Goal: Task Accomplishment & Management: Manage account settings

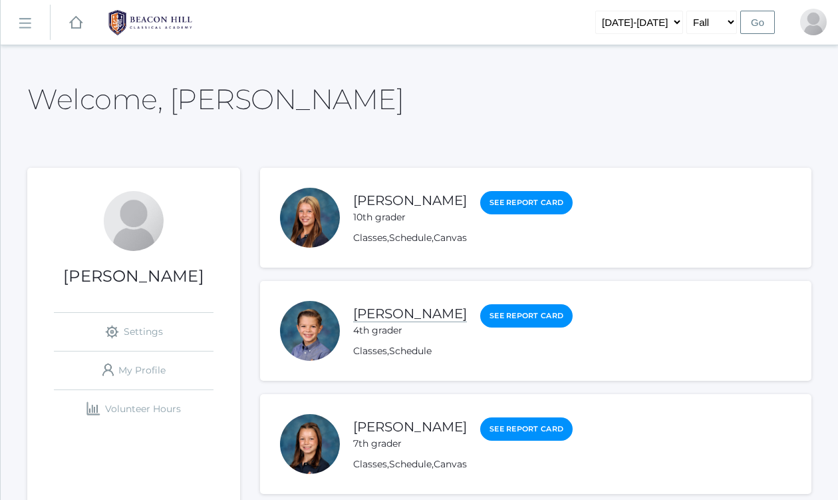
click at [381, 310] on link "[PERSON_NAME]" at bounding box center [410, 313] width 114 height 17
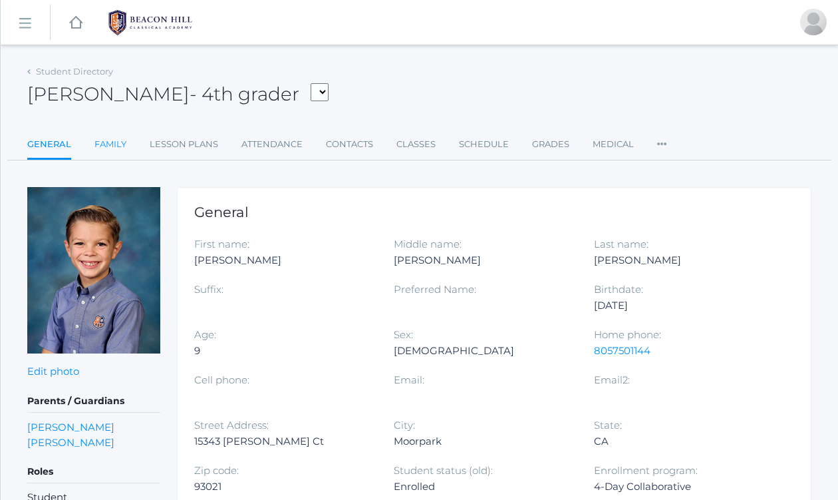
click at [109, 143] on link "Family" at bounding box center [110, 144] width 32 height 27
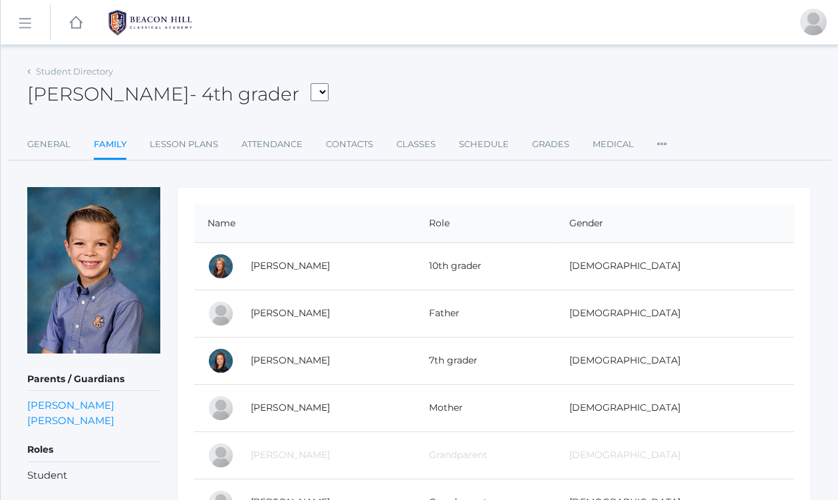
click at [658, 142] on icon at bounding box center [662, 140] width 10 height 18
click at [680, 168] on link "Roles" at bounding box center [711, 172] width 80 height 27
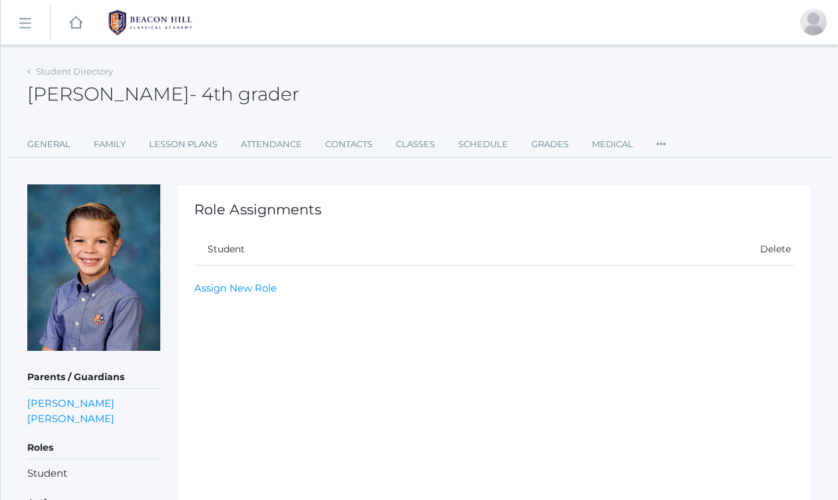
click at [362, 102] on div "[PERSON_NAME] - 4th grader [PERSON_NAME] 4th grader" at bounding box center [419, 86] width 784 height 49
click at [50, 138] on link "General" at bounding box center [48, 144] width 43 height 27
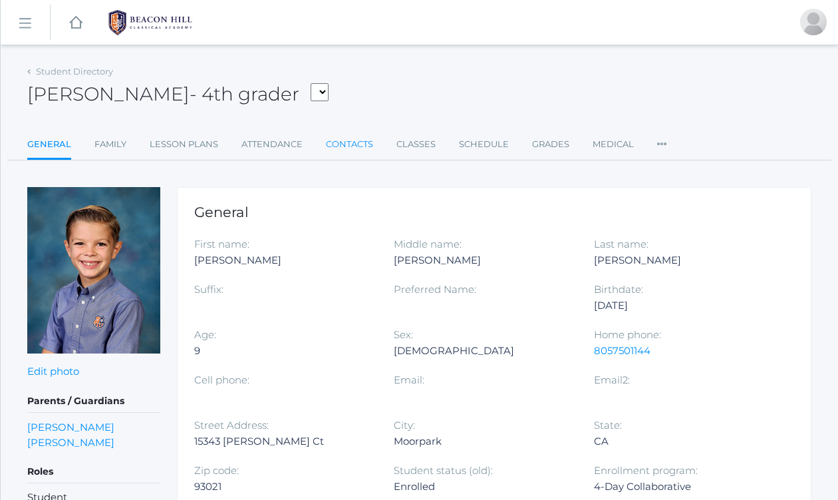
click at [348, 141] on link "Contacts" at bounding box center [349, 144] width 47 height 27
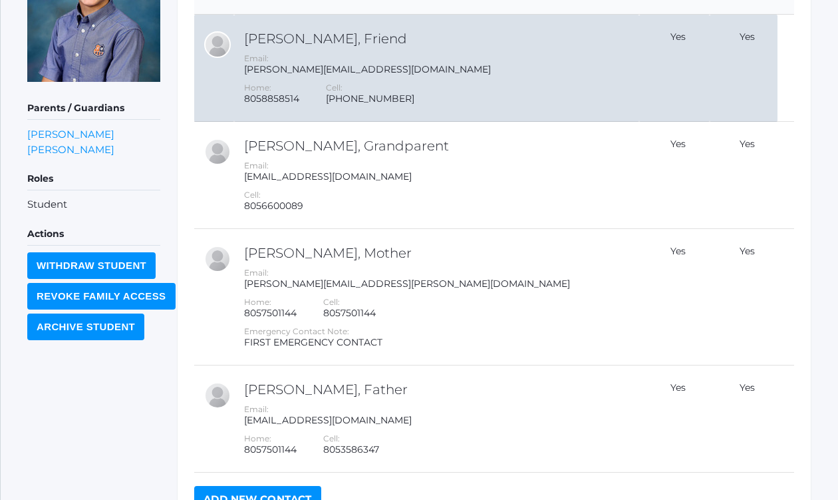
scroll to position [355, 0]
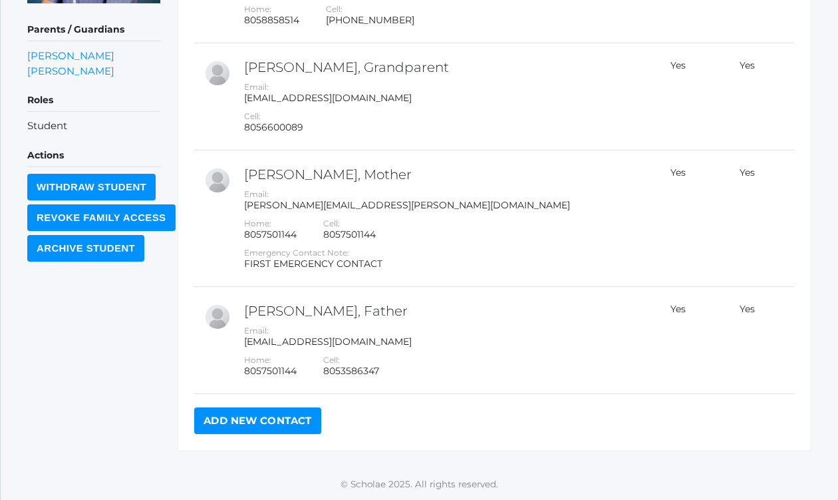
click at [291, 424] on link "Add New Contact" at bounding box center [257, 420] width 127 height 27
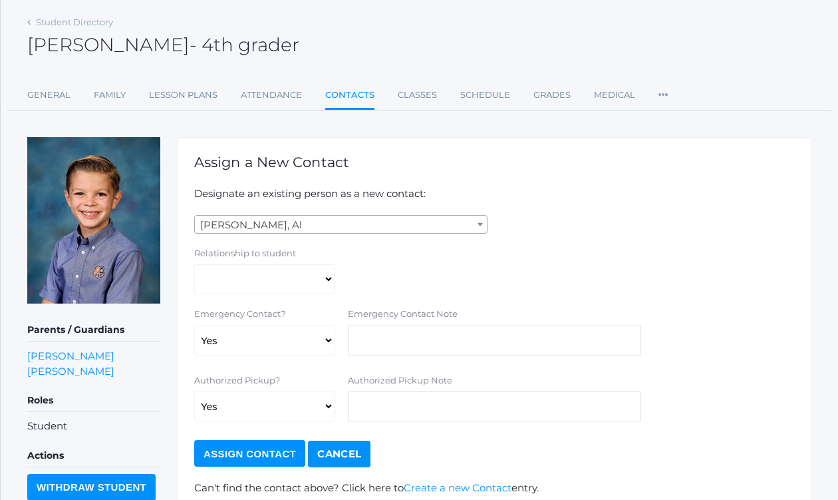
scroll to position [159, 0]
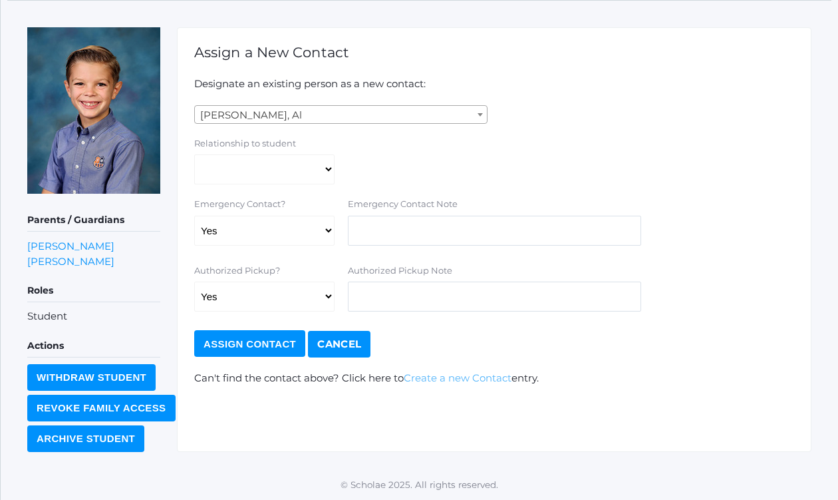
click at [428, 379] on link "Create a new Contact" at bounding box center [458, 377] width 108 height 13
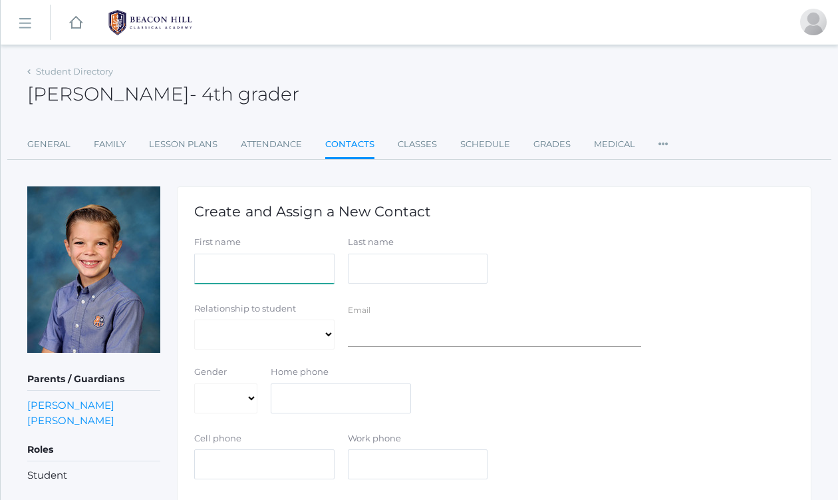
click at [265, 264] on input "First name" at bounding box center [264, 268] width 140 height 30
type input "Cameron"
type input "White"
click at [290, 331] on select "Aunt Birth Mom Brother Father Friend Grandparent Guardian Mother Other Sister S…" at bounding box center [264, 334] width 140 height 30
select select "Friend"
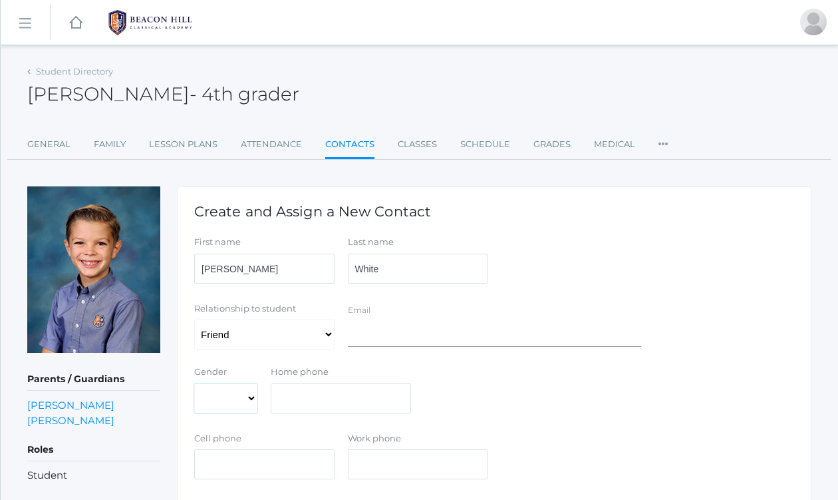
click at [241, 398] on select "Male Female" at bounding box center [225, 398] width 63 height 30
select select "Male"
click at [249, 466] on input "text" at bounding box center [264, 464] width 140 height 30
type input "[PHONE_NUMBER]"
click at [380, 447] on div "Work phone" at bounding box center [418, 456] width 140 height 48
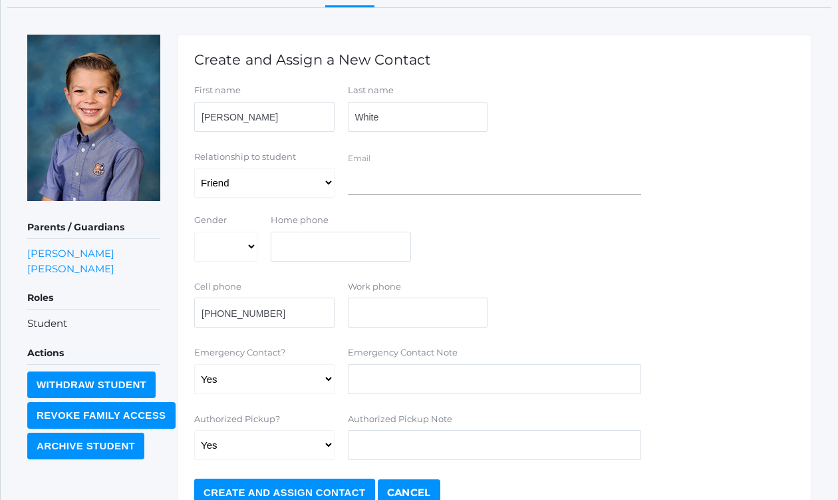
scroll to position [223, 0]
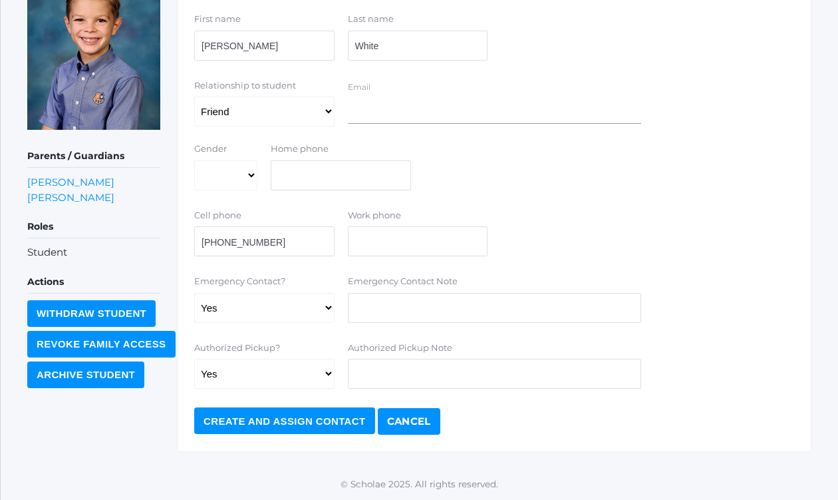
click at [287, 420] on input "Create and Assign Contact" at bounding box center [284, 420] width 181 height 27
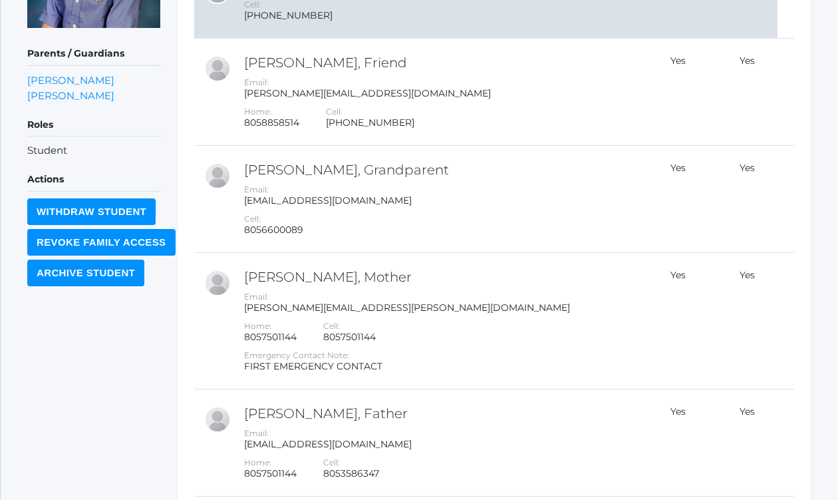
scroll to position [464, 0]
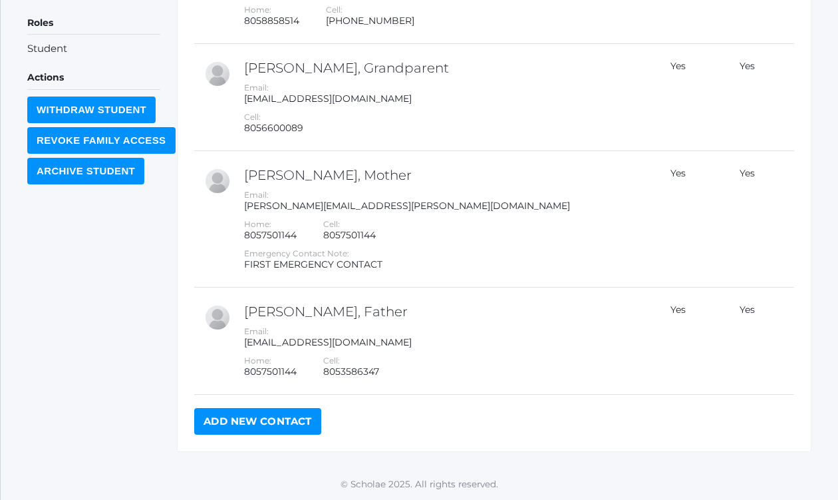
click at [245, 423] on link "Add New Contact" at bounding box center [257, 421] width 127 height 27
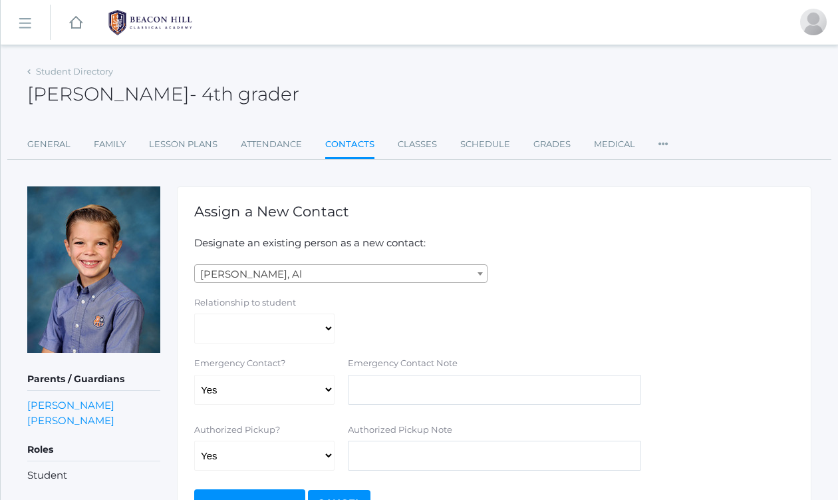
click at [255, 275] on span "[PERSON_NAME], Al" at bounding box center [341, 274] width 292 height 19
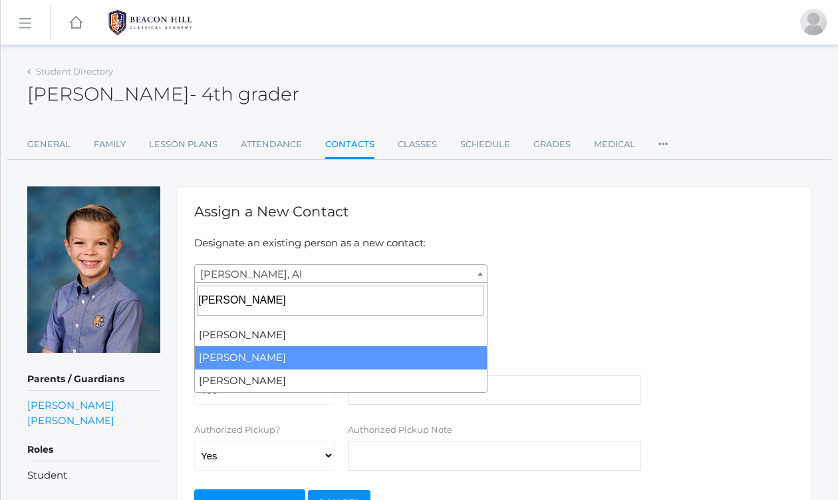
type input "watters"
select select "277"
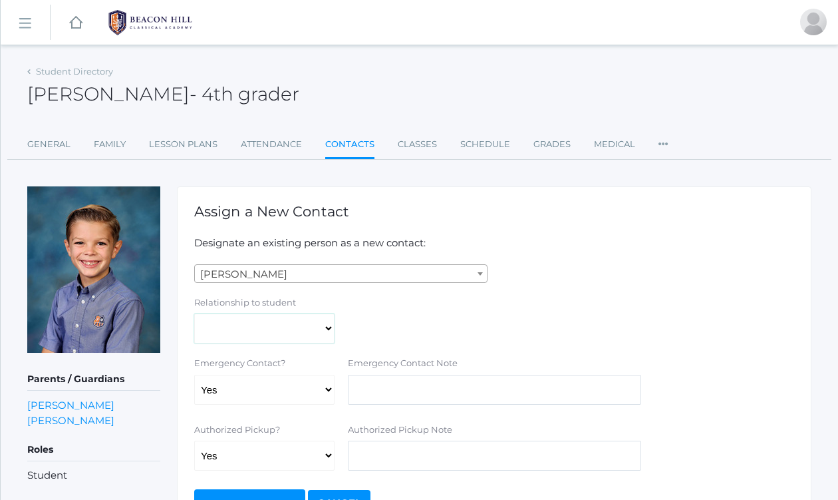
click at [253, 332] on select "Aunt Birth Mom Brother Father Friend Grandparent Guardian Mother Other Sister S…" at bounding box center [264, 328] width 140 height 30
select select "Friend"
click at [382, 389] on input "text" at bounding box center [494, 390] width 293 height 30
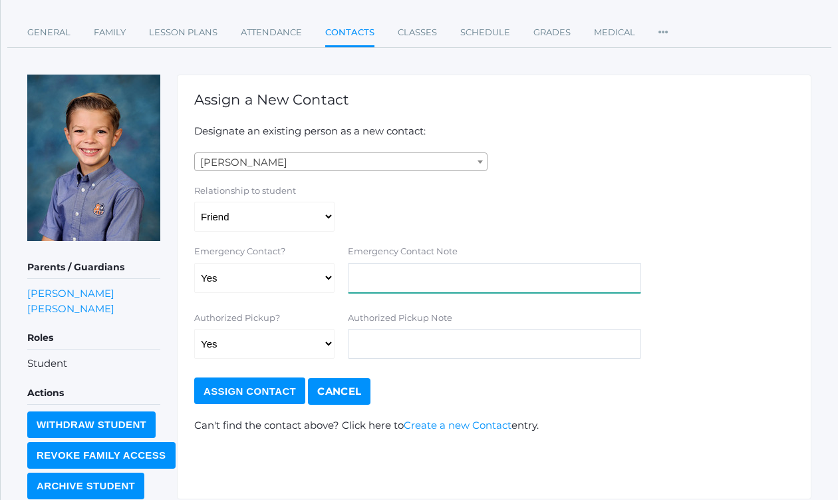
scroll to position [113, 0]
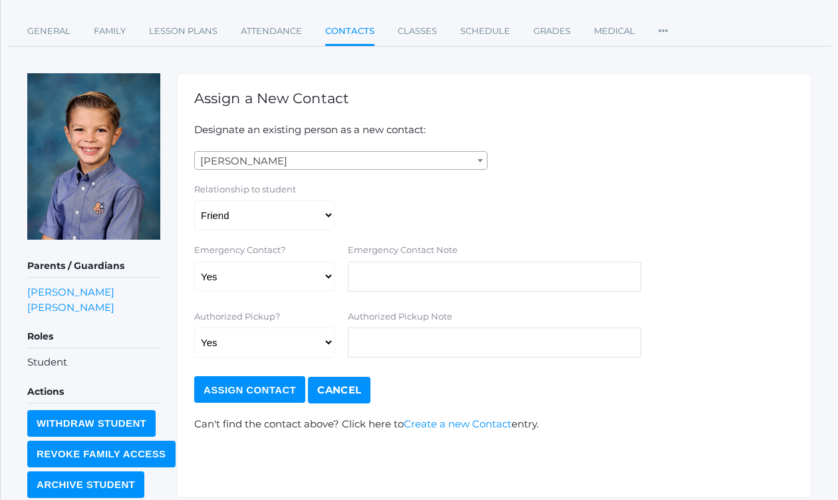
click at [239, 387] on input "Assign Contact" at bounding box center [249, 389] width 111 height 27
